Goal: Task Accomplishment & Management: Use online tool/utility

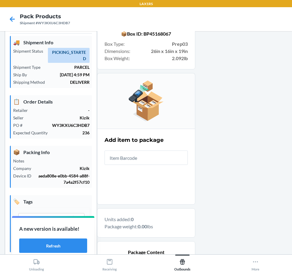
scroll to position [92, 0]
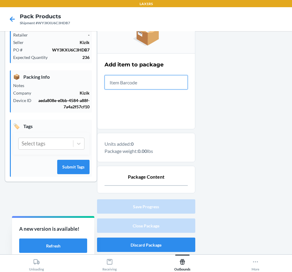
click at [146, 83] on input "text" at bounding box center [145, 82] width 83 height 14
click at [161, 85] on input "text" at bounding box center [145, 82] width 83 height 14
click at [10, 19] on icon at bounding box center [12, 18] width 5 height 5
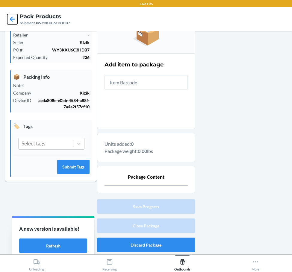
scroll to position [29, 0]
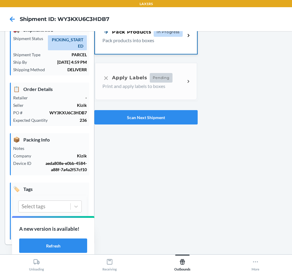
click at [177, 42] on p "Pack products into boxes" at bounding box center [141, 40] width 78 height 7
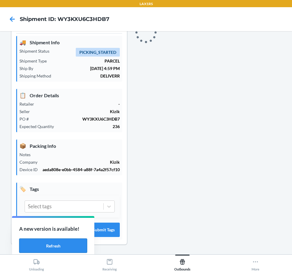
click at [67, 242] on button "Refresh" at bounding box center [53, 245] width 68 height 14
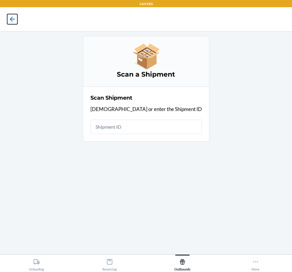
click at [11, 20] on icon at bounding box center [12, 19] width 10 height 10
click at [168, 130] on input "text" at bounding box center [145, 127] width 111 height 14
click at [180, 266] on div "Outbounds" at bounding box center [182, 263] width 16 height 15
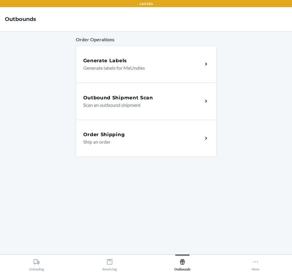
click at [132, 99] on h5 "Outbound Shipment Scan" at bounding box center [118, 97] width 70 height 7
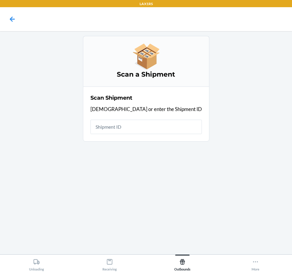
click at [131, 129] on input "text" at bounding box center [145, 127] width 111 height 14
click at [129, 122] on input "text" at bounding box center [145, 127] width 111 height 14
click at [128, 124] on input "text" at bounding box center [145, 127] width 111 height 14
click at [127, 124] on input "text" at bounding box center [145, 127] width 111 height 14
click at [129, 129] on input "text" at bounding box center [145, 127] width 111 height 14
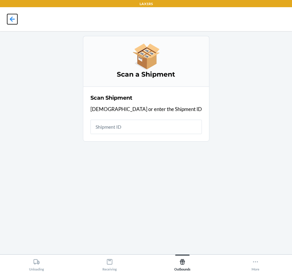
click at [12, 18] on icon at bounding box center [12, 18] width 5 height 5
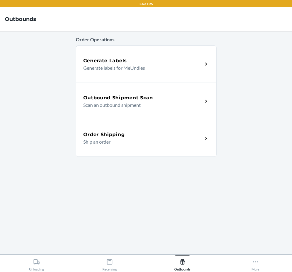
click at [158, 95] on div "Outbound Shipment Scan" at bounding box center [142, 97] width 119 height 7
